Goal: Obtain resource: Download file/media

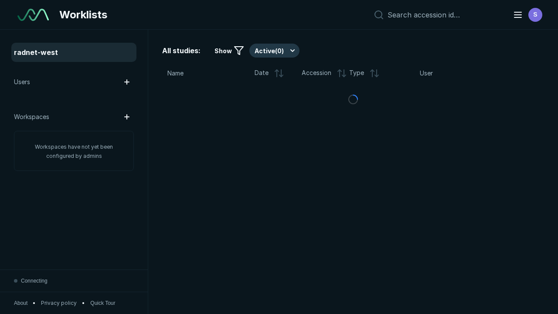
scroll to position [2379, 3629]
